Goal: Use online tool/utility

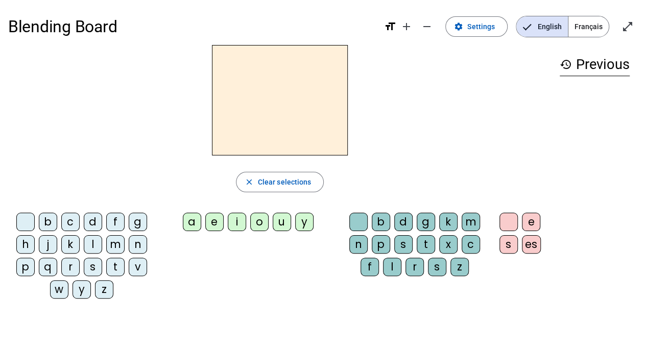
click at [29, 264] on div "p" at bounding box center [25, 267] width 18 height 18
click at [280, 224] on div "u" at bounding box center [282, 222] width 18 height 18
click at [411, 267] on div "r" at bounding box center [415, 267] width 18 height 18
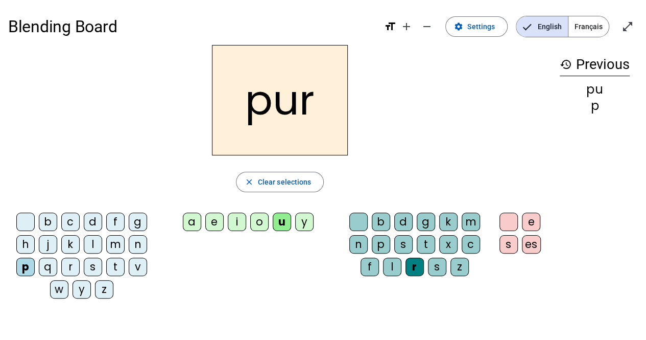
click at [113, 246] on div "m" at bounding box center [115, 244] width 18 height 18
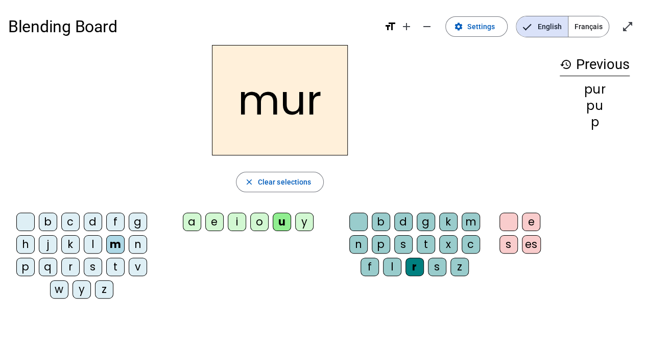
click at [89, 217] on div "d" at bounding box center [93, 222] width 18 height 18
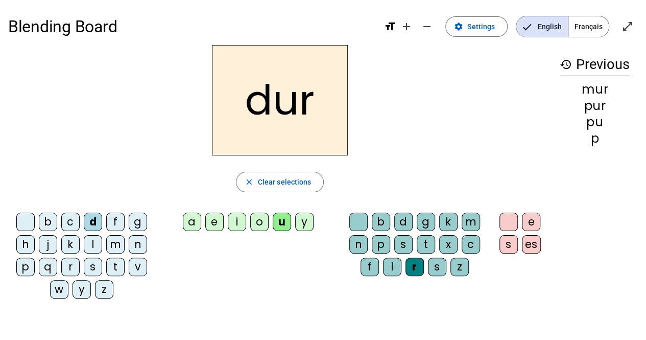
click at [419, 269] on div "r" at bounding box center [415, 267] width 18 height 18
click at [251, 180] on mat-icon "close" at bounding box center [249, 181] width 9 height 9
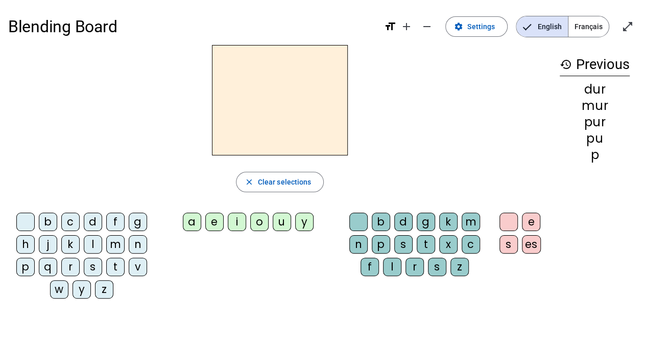
click at [89, 222] on div "d" at bounding box center [93, 222] width 18 height 18
click at [284, 216] on div "u" at bounding box center [282, 222] width 18 height 18
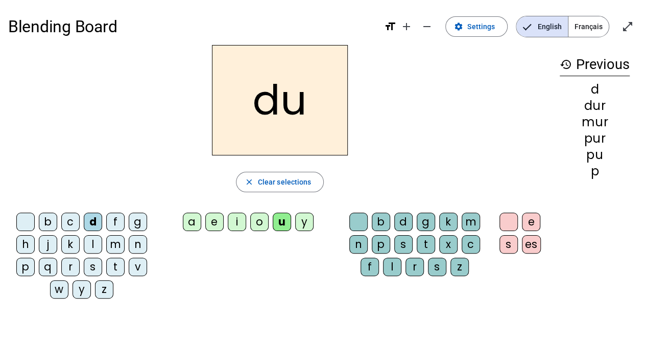
click at [45, 216] on div "b" at bounding box center [48, 222] width 18 height 18
click at [92, 245] on div "l" at bounding box center [93, 244] width 18 height 18
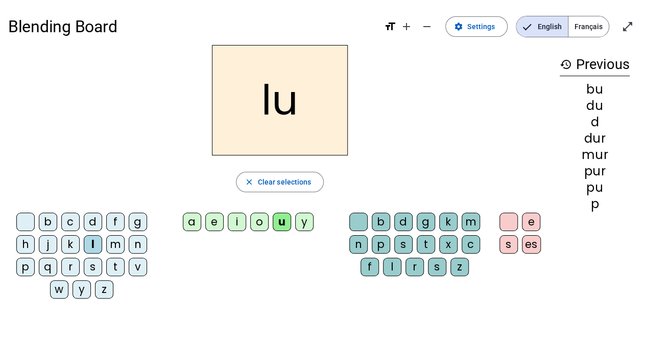
click at [196, 223] on div "a" at bounding box center [192, 222] width 18 height 18
click at [120, 245] on div "m" at bounding box center [115, 244] width 18 height 18
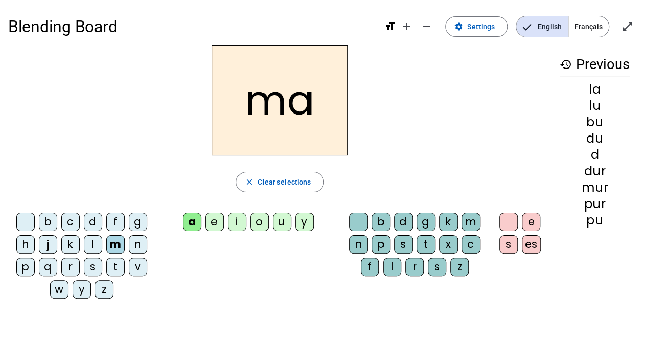
click at [211, 223] on div "e" at bounding box center [214, 222] width 18 height 18
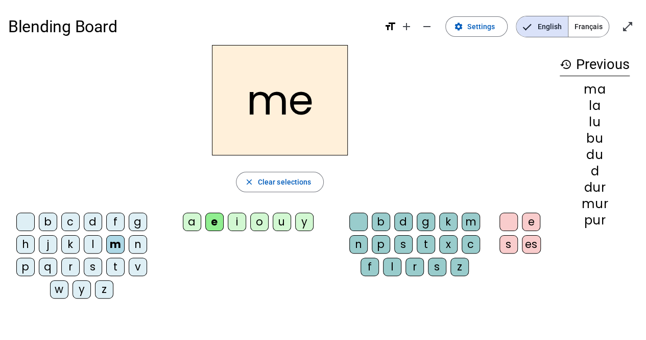
click at [46, 243] on div "j" at bounding box center [48, 244] width 18 height 18
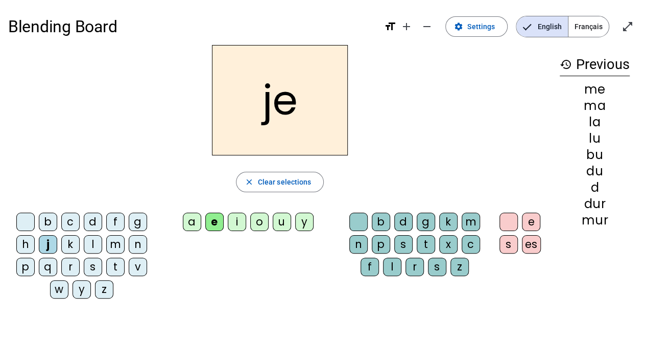
click at [90, 221] on div "d" at bounding box center [93, 222] width 18 height 18
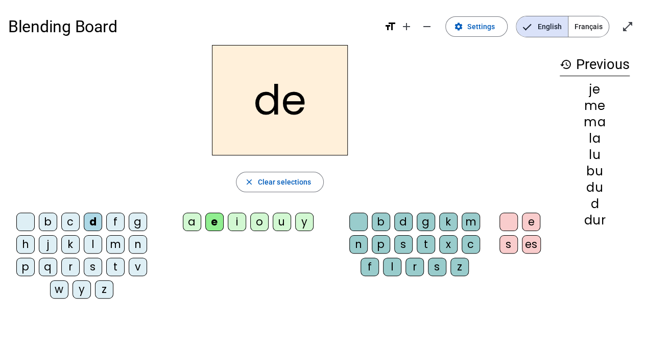
click at [113, 263] on div "t" at bounding box center [115, 267] width 18 height 18
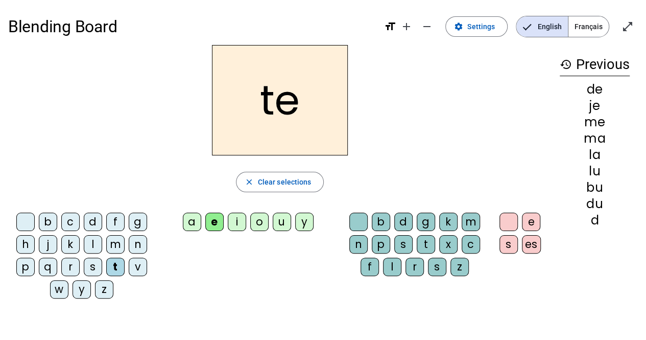
click at [138, 244] on div "n" at bounding box center [138, 244] width 18 height 18
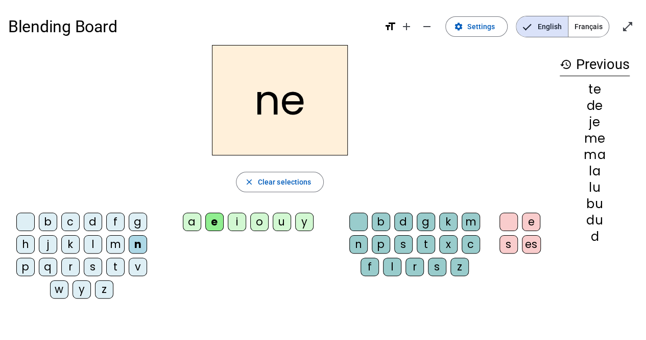
click at [236, 221] on div "i" at bounding box center [237, 222] width 18 height 18
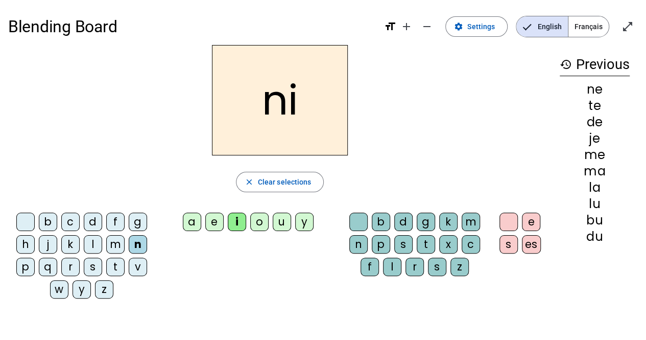
click at [94, 267] on div "s" at bounding box center [93, 267] width 18 height 18
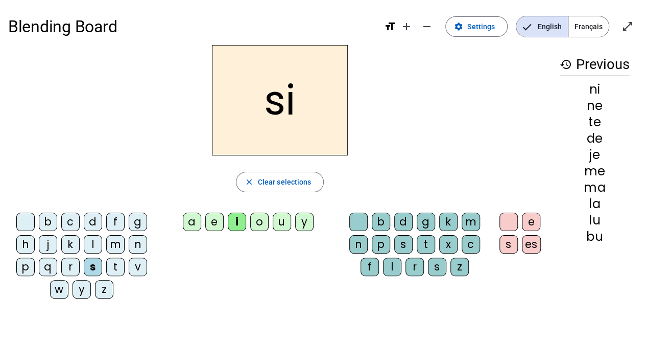
click at [392, 271] on div "l" at bounding box center [392, 267] width 18 height 18
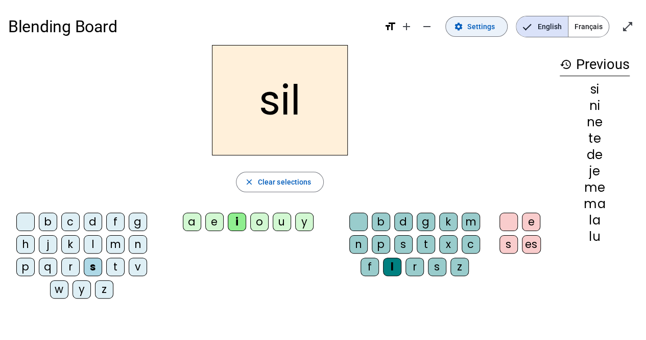
click at [469, 25] on span at bounding box center [476, 26] width 61 height 25
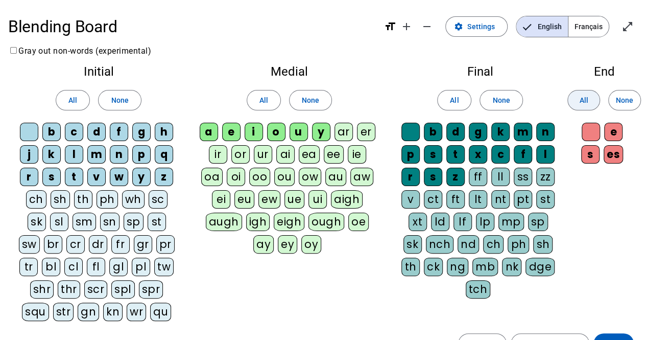
click at [586, 100] on span "All" at bounding box center [583, 100] width 9 height 12
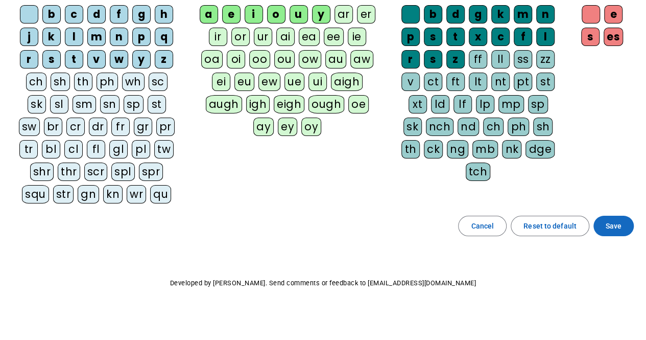
click at [611, 225] on span "Save" at bounding box center [614, 226] width 16 height 12
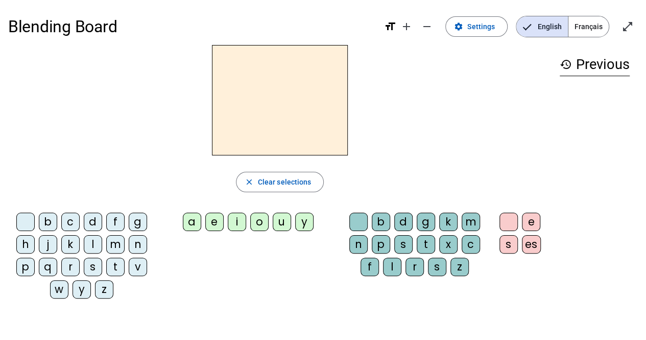
click at [32, 267] on div "p" at bounding box center [25, 267] width 18 height 18
click at [279, 218] on div "u" at bounding box center [282, 222] width 18 height 18
click at [419, 265] on div "r" at bounding box center [415, 267] width 18 height 18
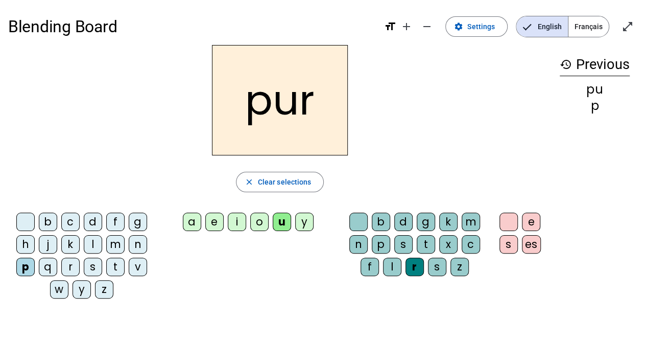
click at [115, 250] on div "m" at bounding box center [115, 244] width 18 height 18
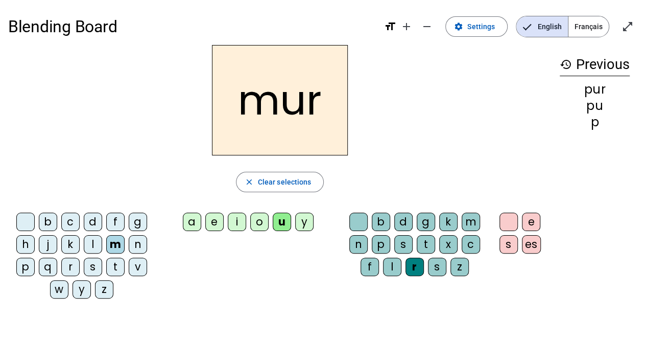
click at [248, 183] on mat-icon "close" at bounding box center [249, 181] width 9 height 9
